Goal: Transaction & Acquisition: Purchase product/service

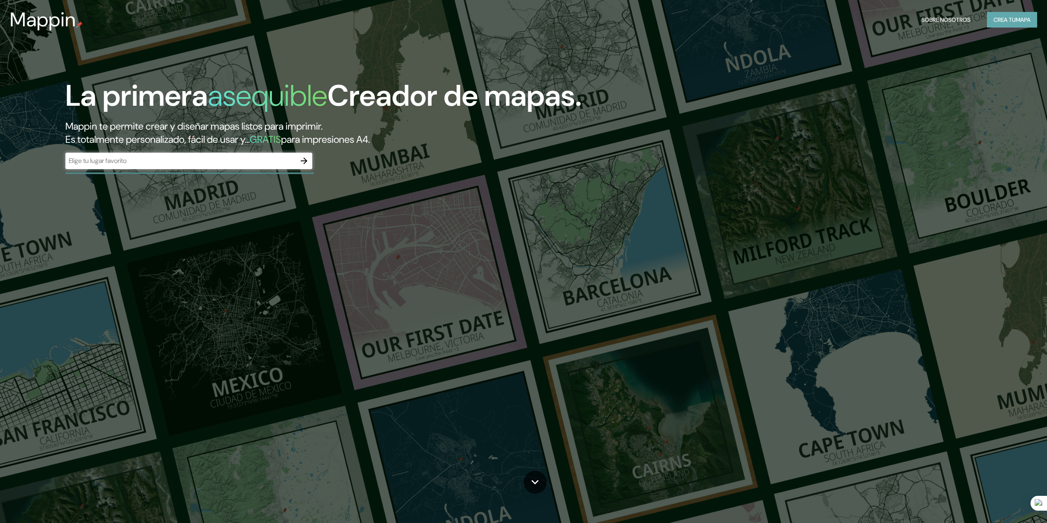
click at [994, 21] on font "Crea tu" at bounding box center [1005, 19] width 22 height 7
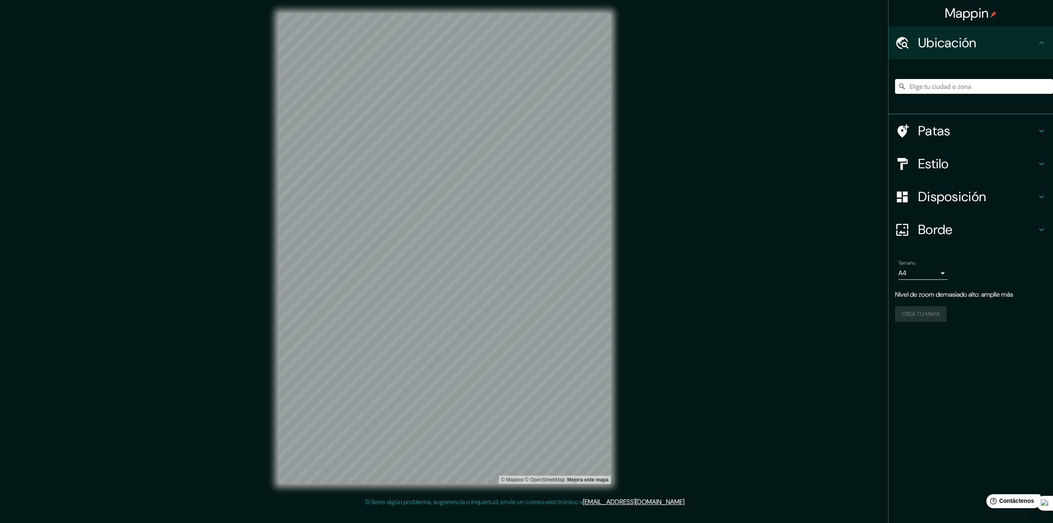
click at [974, 135] on h4 "Patas" at bounding box center [977, 131] width 118 height 16
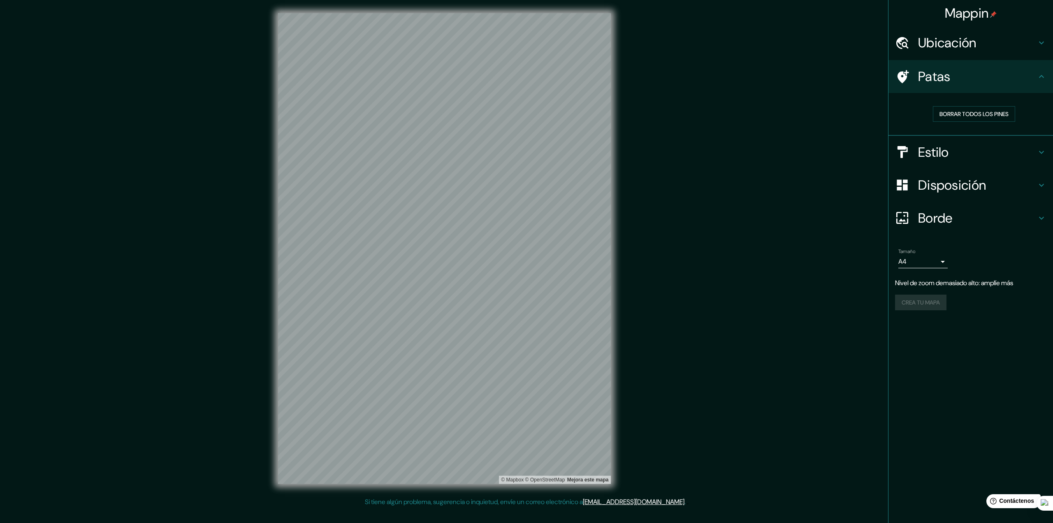
click at [974, 147] on h4 "Estilo" at bounding box center [977, 152] width 118 height 16
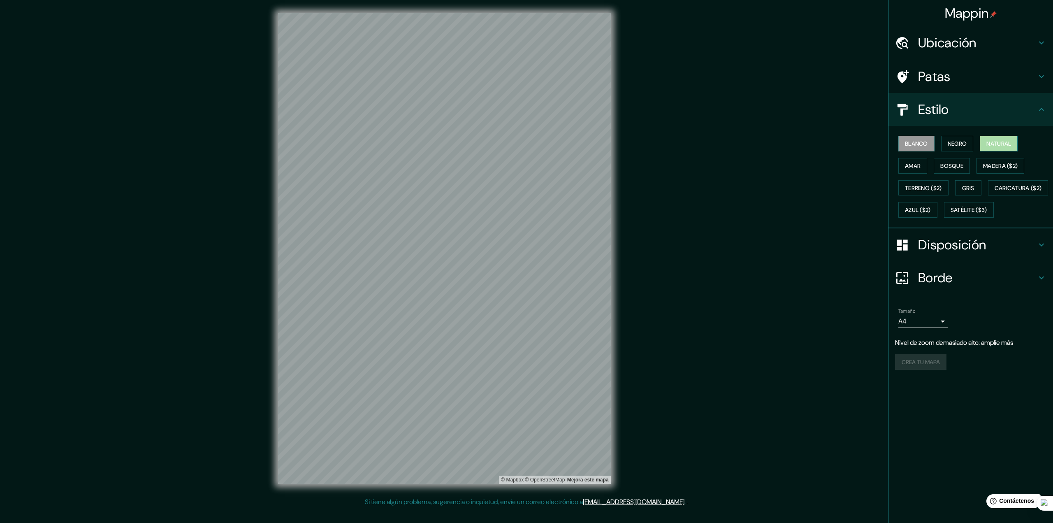
click at [991, 147] on font "Natural" at bounding box center [999, 143] width 25 height 7
click at [961, 163] on font "Bosque" at bounding box center [951, 165] width 23 height 7
click at [931, 166] on div "Blanco Negro Natural Amar Bosque Madera ($2) Terreno ($2) Gris Caricatura ($2) …" at bounding box center [974, 176] width 158 height 88
click at [921, 166] on font "Amar" at bounding box center [913, 165] width 16 height 7
click at [1006, 167] on font "Madera ($2)" at bounding box center [1000, 165] width 35 height 7
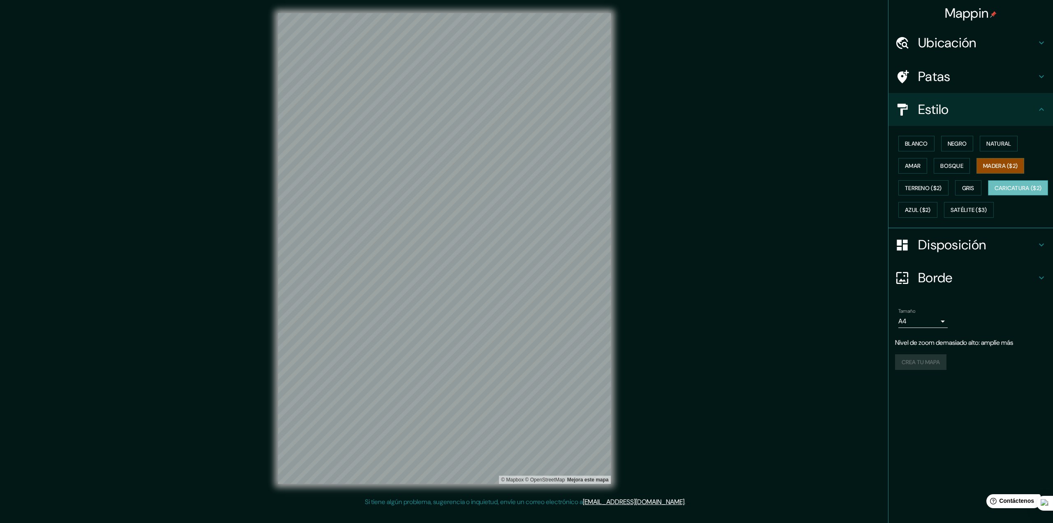
click at [995, 192] on font "Caricatura ($2)" at bounding box center [1018, 187] width 47 height 7
click at [938, 209] on button "Azul ($2)" at bounding box center [917, 210] width 39 height 16
click at [951, 214] on font "Satélite ($3)" at bounding box center [969, 210] width 37 height 7
click at [960, 188] on button "Gris" at bounding box center [968, 188] width 26 height 16
click at [984, 142] on button "Natural" at bounding box center [999, 144] width 38 height 16
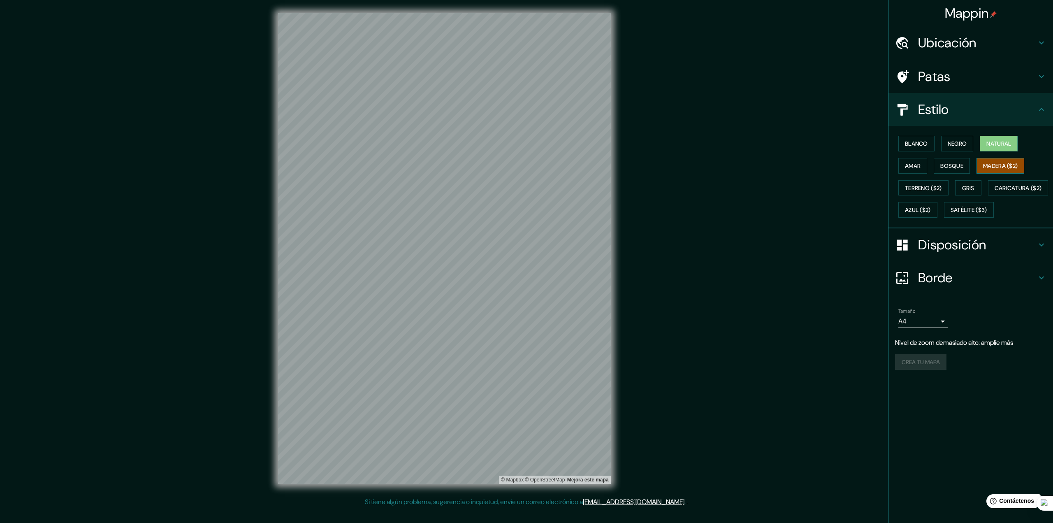
click at [996, 160] on font "Madera ($2)" at bounding box center [1000, 165] width 35 height 11
click at [1001, 144] on font "Natural" at bounding box center [999, 143] width 25 height 7
click at [1006, 163] on font "Madera ($2)" at bounding box center [1000, 165] width 35 height 7
click at [1000, 145] on font "Natural" at bounding box center [999, 143] width 25 height 7
click at [999, 160] on font "Madera ($2)" at bounding box center [1000, 165] width 35 height 11
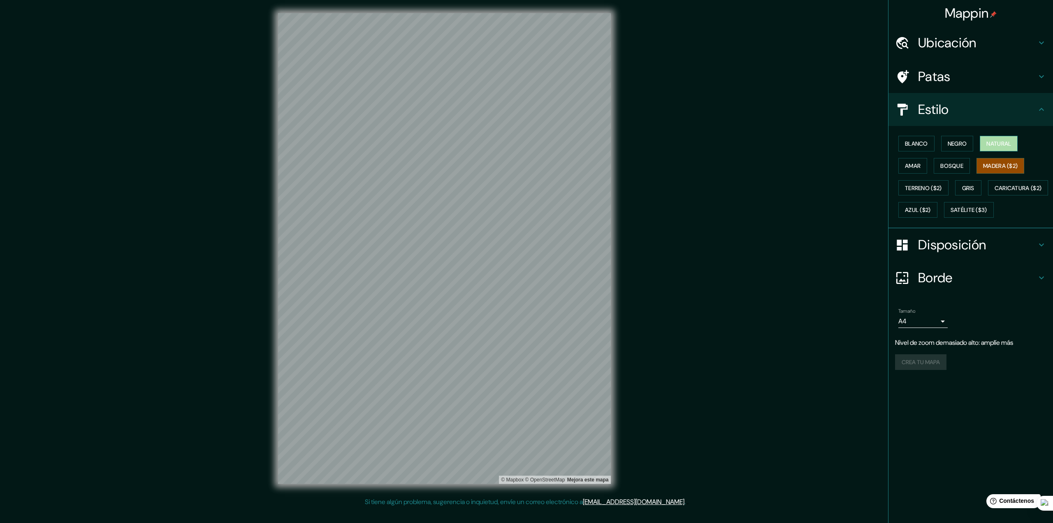
click at [990, 146] on font "Natural" at bounding box center [999, 143] width 25 height 7
click at [1002, 167] on font "Madera ($2)" at bounding box center [1000, 165] width 35 height 7
click at [988, 144] on button "Natural" at bounding box center [999, 144] width 38 height 16
click at [1000, 163] on font "Madera ($2)" at bounding box center [1000, 165] width 35 height 7
click at [997, 149] on font "Natural" at bounding box center [999, 143] width 25 height 11
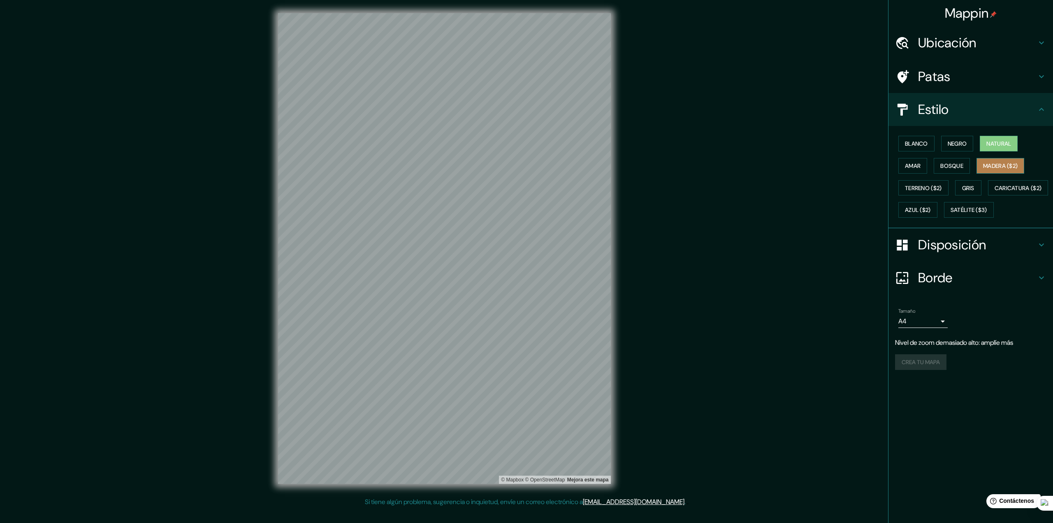
click at [1004, 162] on font "Madera ($2)" at bounding box center [1000, 165] width 35 height 7
click at [998, 147] on font "Natural" at bounding box center [999, 143] width 25 height 7
click at [998, 168] on font "Madera ($2)" at bounding box center [1000, 165] width 35 height 7
click at [966, 163] on button "Bosque" at bounding box center [952, 166] width 36 height 16
click at [959, 145] on font "Negro" at bounding box center [957, 143] width 19 height 7
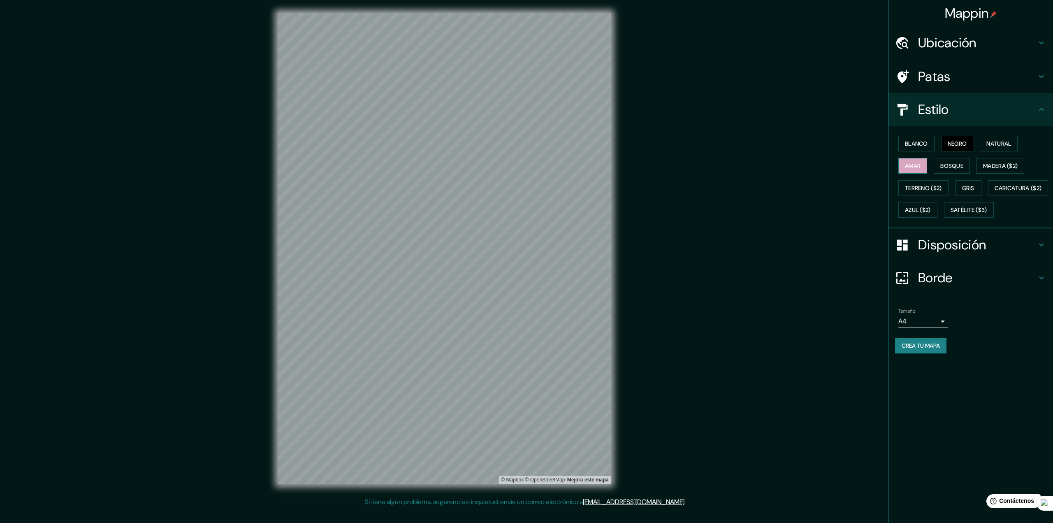
click at [919, 167] on font "Amar" at bounding box center [913, 165] width 16 height 7
click at [924, 188] on font "Terreno ($2)" at bounding box center [923, 187] width 37 height 7
click at [973, 193] on font "Gris" at bounding box center [968, 188] width 12 height 11
click at [988, 196] on button "Caricatura ($2)" at bounding box center [1018, 188] width 60 height 16
click at [931, 212] on font "Azul ($2)" at bounding box center [918, 210] width 26 height 7
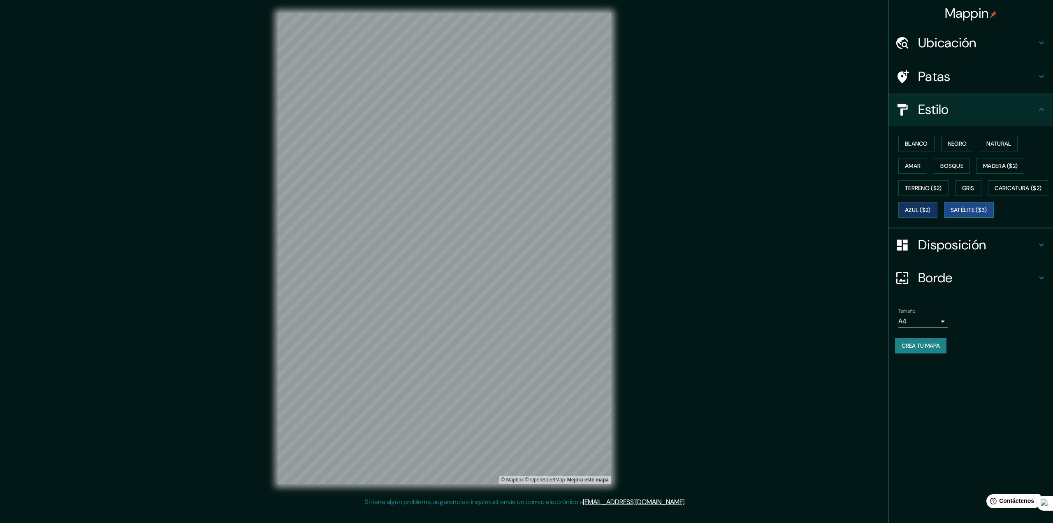
click at [951, 214] on font "Satélite ($3)" at bounding box center [969, 210] width 37 height 7
click at [925, 159] on button "Amar" at bounding box center [912, 166] width 29 height 16
click at [923, 146] on font "Blanco" at bounding box center [916, 143] width 23 height 7
click at [1004, 144] on font "Natural" at bounding box center [999, 143] width 25 height 7
click at [1006, 158] on button "Madera ($2)" at bounding box center [1001, 166] width 48 height 16
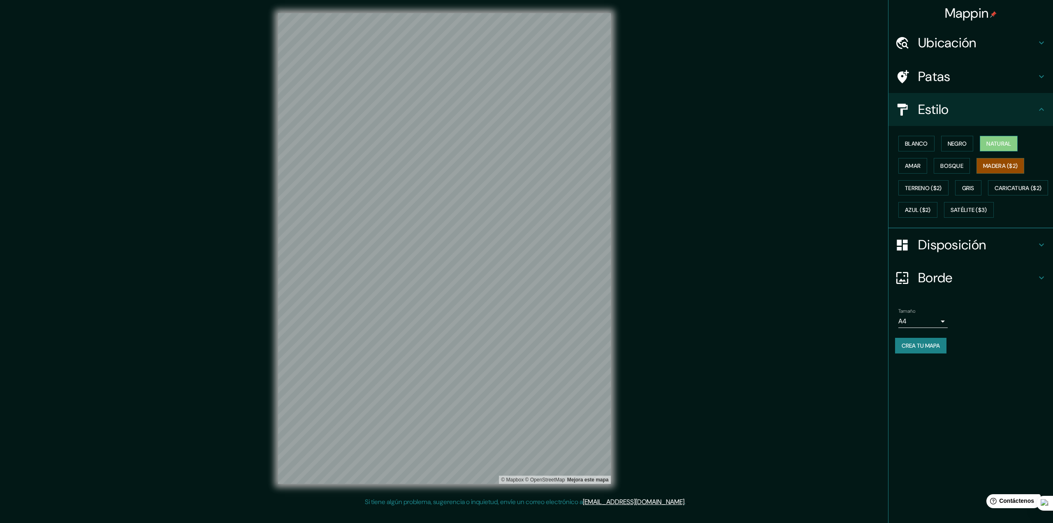
click at [997, 147] on font "Natural" at bounding box center [999, 143] width 25 height 7
click at [998, 166] on font "Madera ($2)" at bounding box center [1000, 165] width 35 height 7
click at [996, 147] on font "Natural" at bounding box center [999, 143] width 25 height 7
click at [1003, 157] on div "Blanco Negro Natural Amar Bosque Madera ($2) Terreno ($2) Gris Caricatura ($2) …" at bounding box center [974, 176] width 158 height 88
click at [996, 164] on font "Madera ($2)" at bounding box center [1000, 165] width 35 height 7
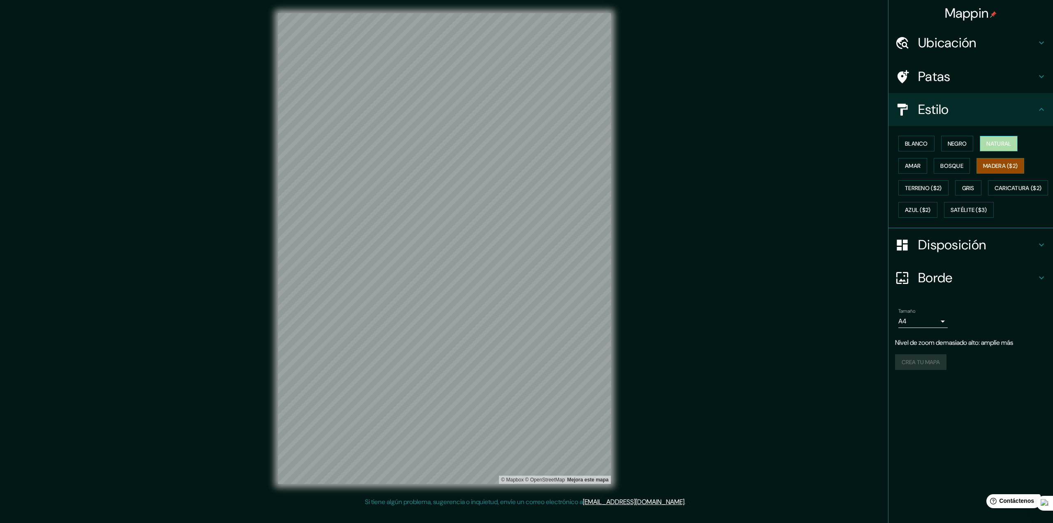
click at [991, 147] on font "Natural" at bounding box center [999, 143] width 25 height 7
click at [965, 148] on font "Negro" at bounding box center [957, 143] width 19 height 11
click at [928, 146] on font "Blanco" at bounding box center [916, 143] width 23 height 7
click at [924, 167] on button "Amar" at bounding box center [912, 166] width 29 height 16
click at [948, 169] on font "Bosque" at bounding box center [951, 165] width 23 height 7
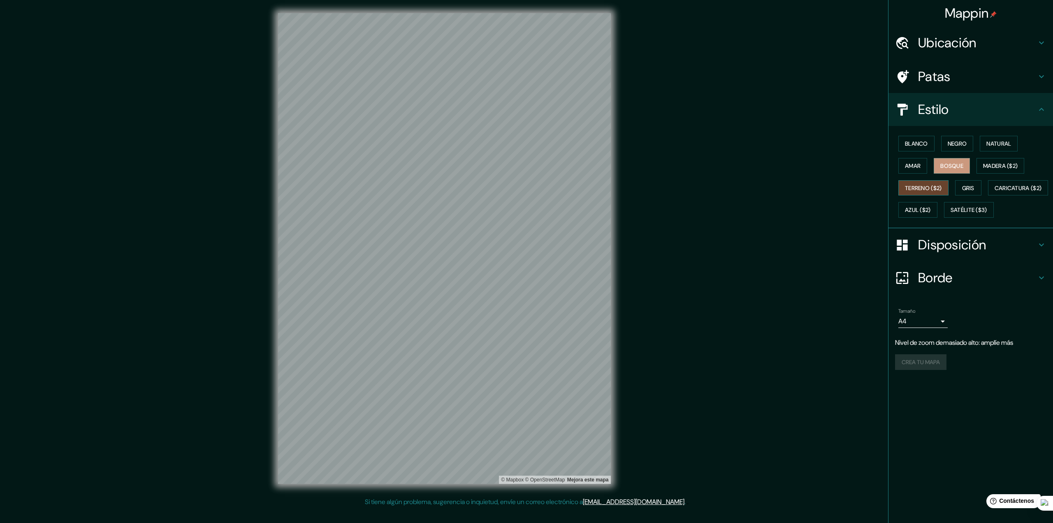
click at [919, 183] on font "Terreno ($2)" at bounding box center [923, 188] width 37 height 11
click at [967, 187] on font "Gris" at bounding box center [968, 187] width 12 height 7
click at [936, 186] on font "Terreno ($2)" at bounding box center [923, 187] width 37 height 7
click at [1005, 147] on font "Natural" at bounding box center [999, 143] width 25 height 7
click at [921, 172] on button "Amar" at bounding box center [912, 166] width 29 height 16
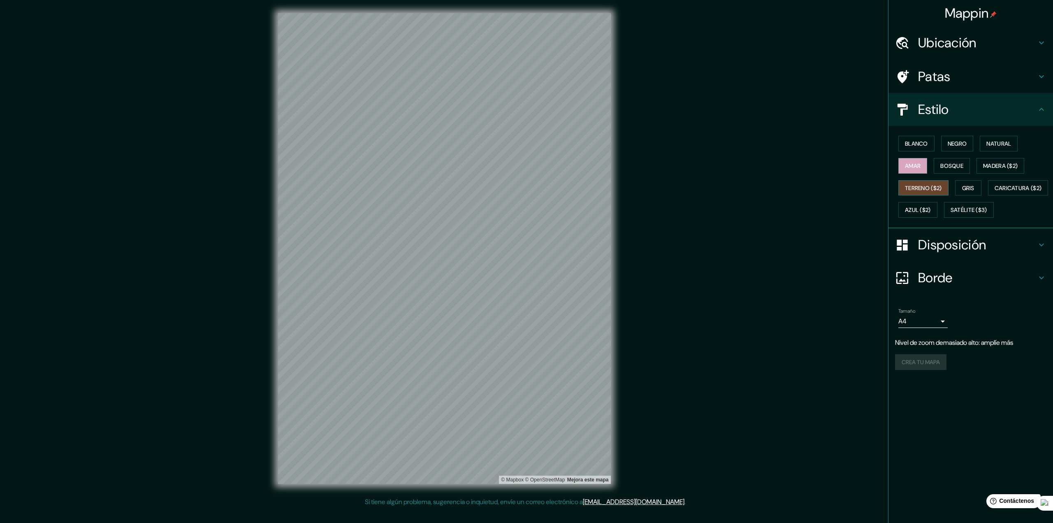
click at [921, 181] on button "Terreno ($2)" at bounding box center [923, 188] width 50 height 16
click at [988, 143] on button "Natural" at bounding box center [999, 144] width 38 height 16
click at [929, 188] on font "Terreno ($2)" at bounding box center [923, 187] width 37 height 7
click at [979, 195] on button "Gris" at bounding box center [968, 188] width 26 height 16
click at [995, 192] on font "Caricatura ($2)" at bounding box center [1018, 187] width 47 height 7
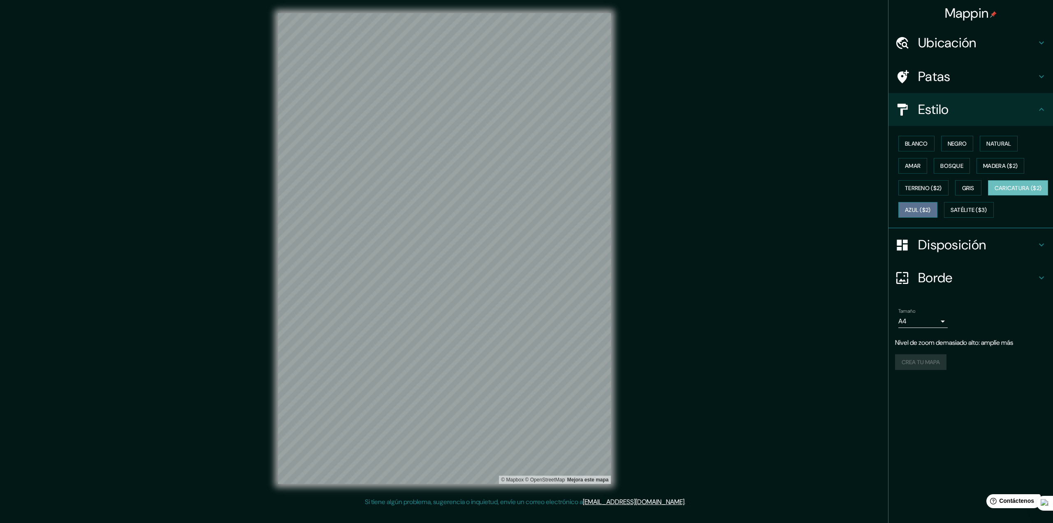
click at [931, 209] on font "Azul ($2)" at bounding box center [918, 210] width 26 height 7
click at [944, 218] on button "Satélite ($3)" at bounding box center [969, 210] width 50 height 16
click at [1010, 138] on font "Natural" at bounding box center [999, 143] width 25 height 11
click at [995, 170] on font "Madera ($2)" at bounding box center [1000, 165] width 35 height 11
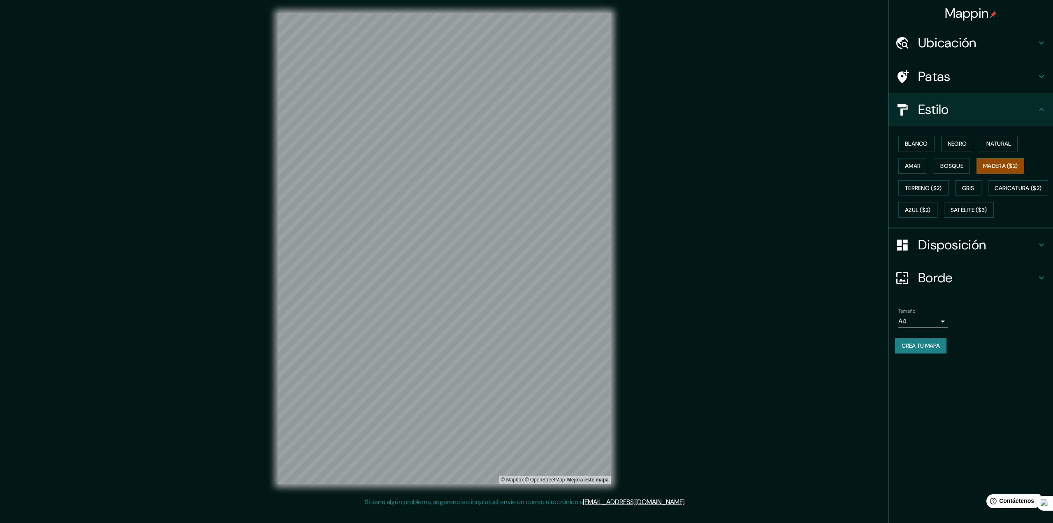
click at [996, 135] on div "Blanco Negro Natural Amar Bosque Madera ($2) Terreno ($2) Gris Caricatura ($2) …" at bounding box center [974, 176] width 158 height 88
click at [996, 139] on font "Natural" at bounding box center [999, 143] width 25 height 11
click at [1002, 165] on font "Madera ($2)" at bounding box center [1000, 165] width 35 height 7
click at [998, 141] on font "Natural" at bounding box center [999, 143] width 25 height 7
click at [994, 174] on div "Blanco Negro Natural Amar Bosque Madera ($2) Terreno ($2) Gris Caricatura ($2) …" at bounding box center [974, 176] width 158 height 88
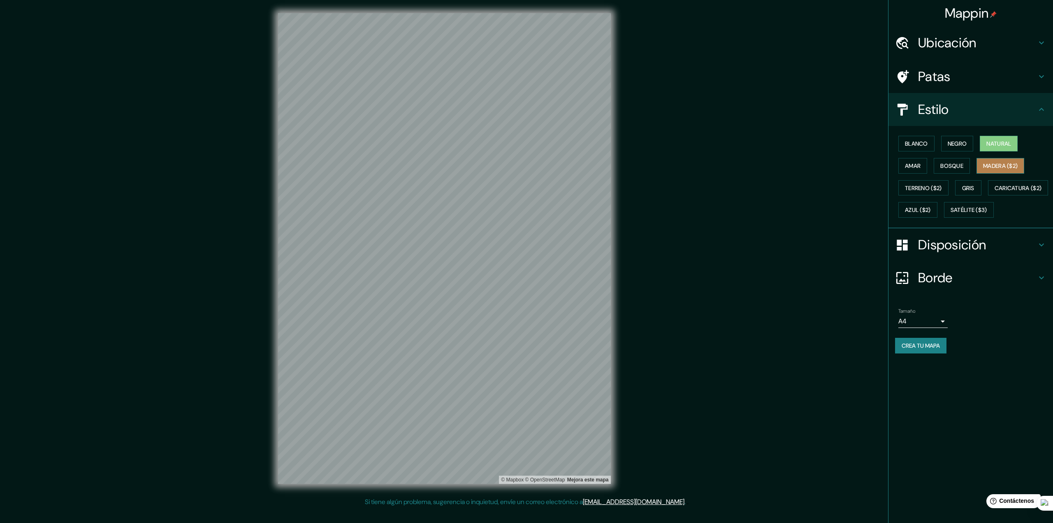
click at [995, 169] on font "Madera ($2)" at bounding box center [1000, 165] width 35 height 7
click at [996, 144] on font "Natural" at bounding box center [999, 143] width 25 height 7
click at [997, 158] on button "Madera ($2)" at bounding box center [1001, 166] width 48 height 16
click at [1002, 141] on font "Natural" at bounding box center [999, 143] width 25 height 7
click at [999, 159] on button "Madera ($2)" at bounding box center [1001, 166] width 48 height 16
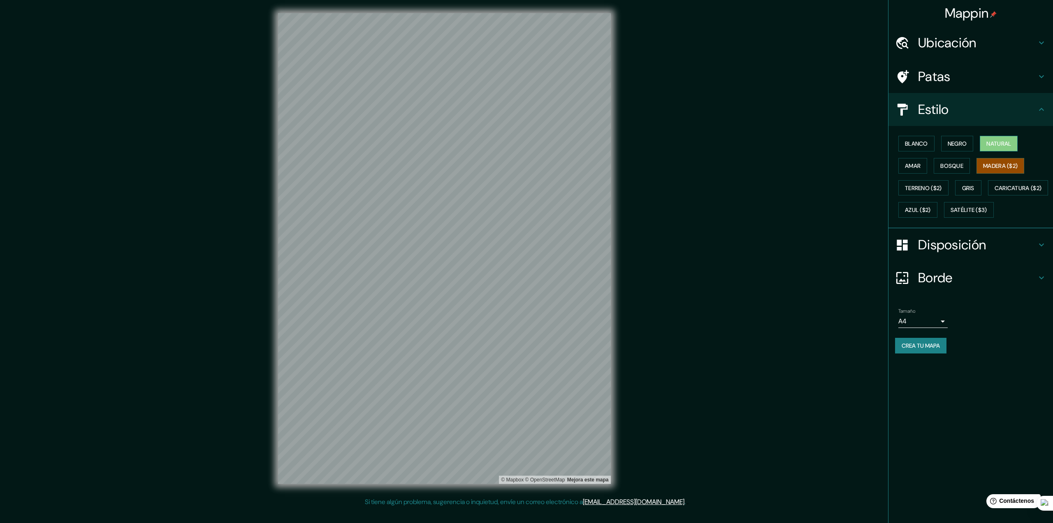
click at [998, 146] on font "Natural" at bounding box center [999, 143] width 25 height 7
click at [1000, 164] on font "Madera ($2)" at bounding box center [1000, 165] width 35 height 7
click at [1000, 146] on font "Natural" at bounding box center [999, 143] width 25 height 7
click at [996, 169] on font "Madera ($2)" at bounding box center [1000, 165] width 35 height 11
click at [995, 140] on font "Natural" at bounding box center [999, 143] width 25 height 7
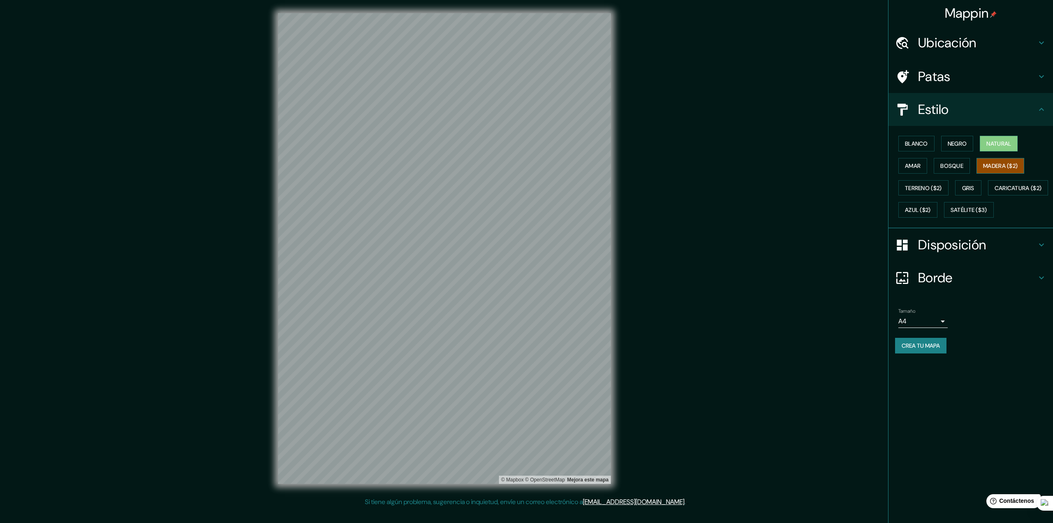
click at [1003, 163] on font "Madera ($2)" at bounding box center [1000, 165] width 35 height 7
click at [990, 148] on font "Natural" at bounding box center [999, 143] width 25 height 11
click at [699, 217] on div "Mappin Ubicación Patas Estilo Blanco Negro Natural [PERSON_NAME] ($2) Terreno (…" at bounding box center [526, 255] width 1053 height 510
